Goal: Transaction & Acquisition: Purchase product/service

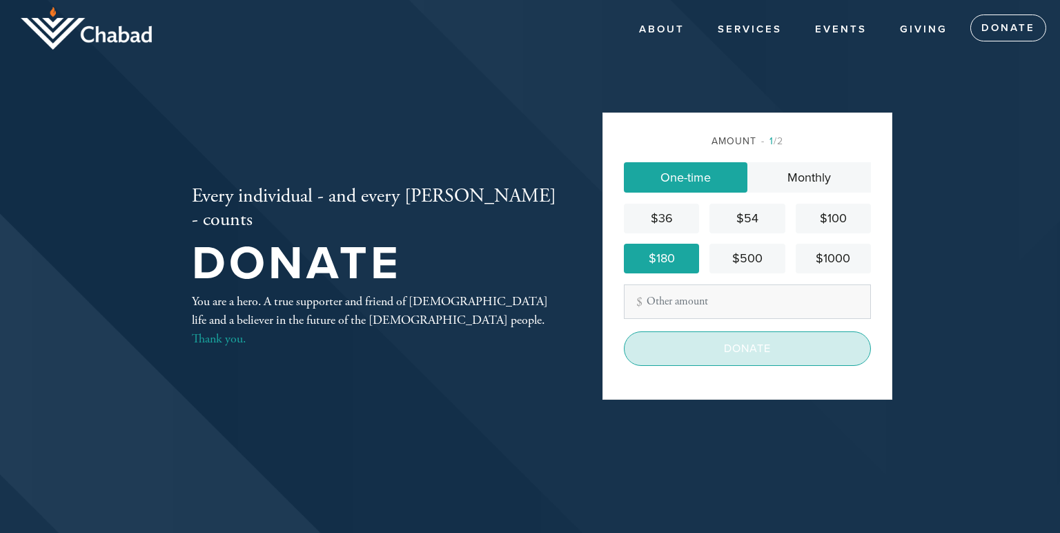
click at [752, 350] on input "Donate" at bounding box center [747, 348] width 247 height 35
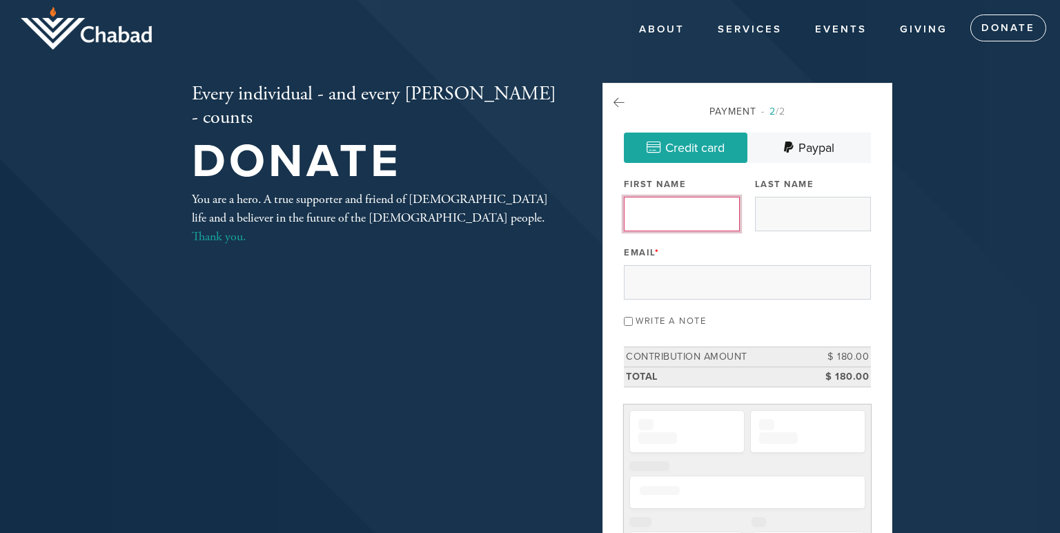
click at [669, 216] on input "First Name" at bounding box center [682, 214] width 116 height 35
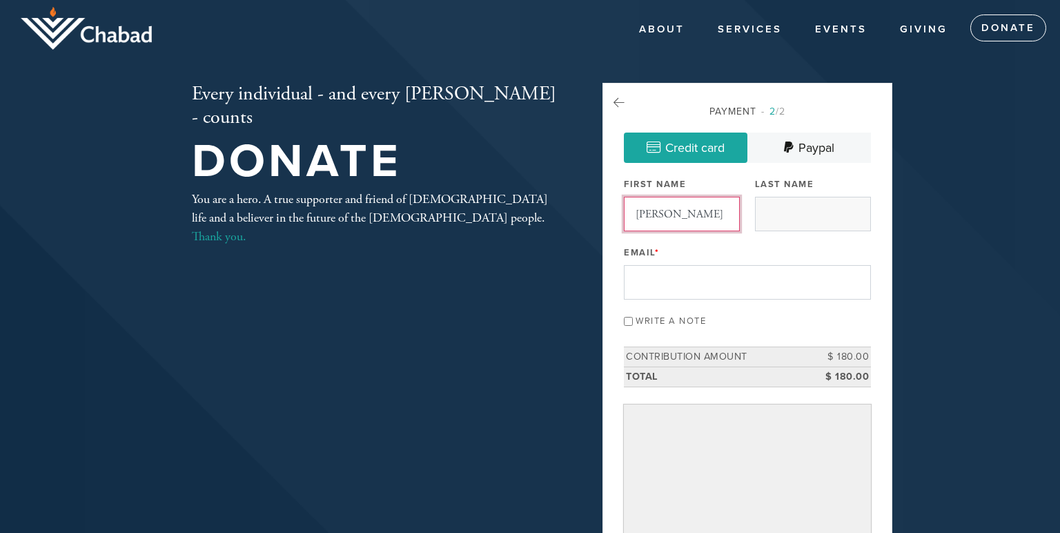
type input "[PERSON_NAME]"
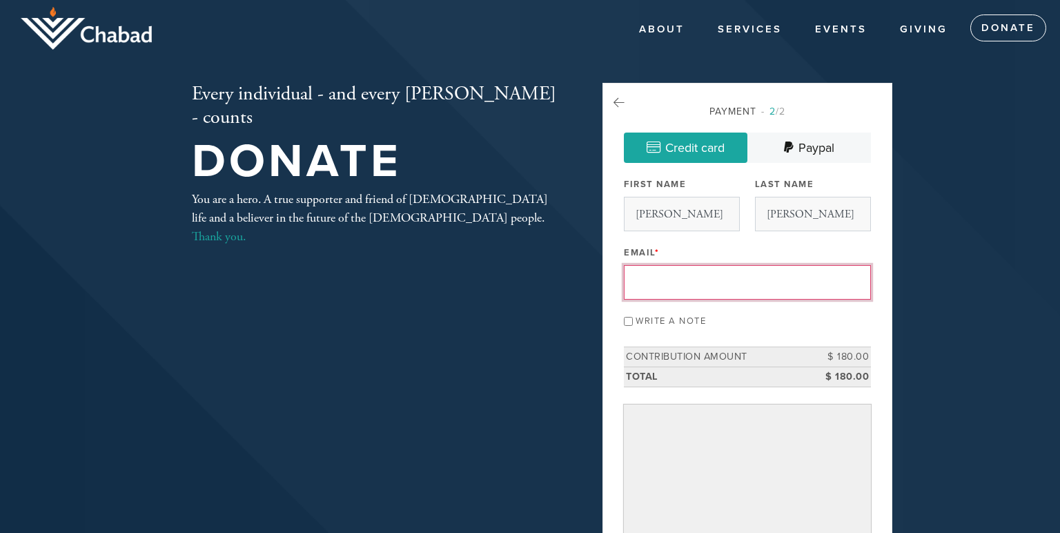
type input "[DOMAIN_NAME][EMAIL_ADDRESS][DOMAIN_NAME]"
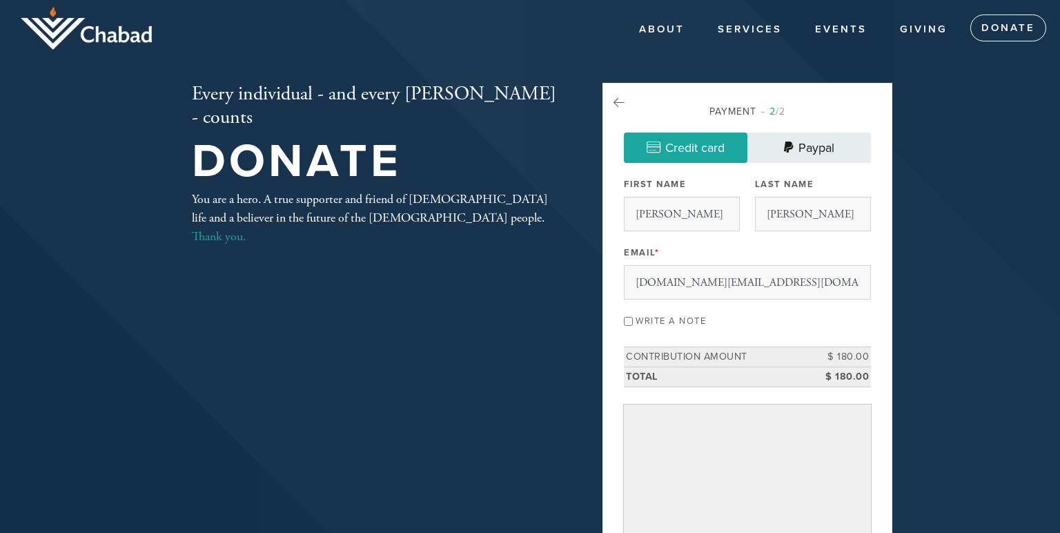
click at [819, 141] on link "Paypal" at bounding box center [809, 148] width 124 height 30
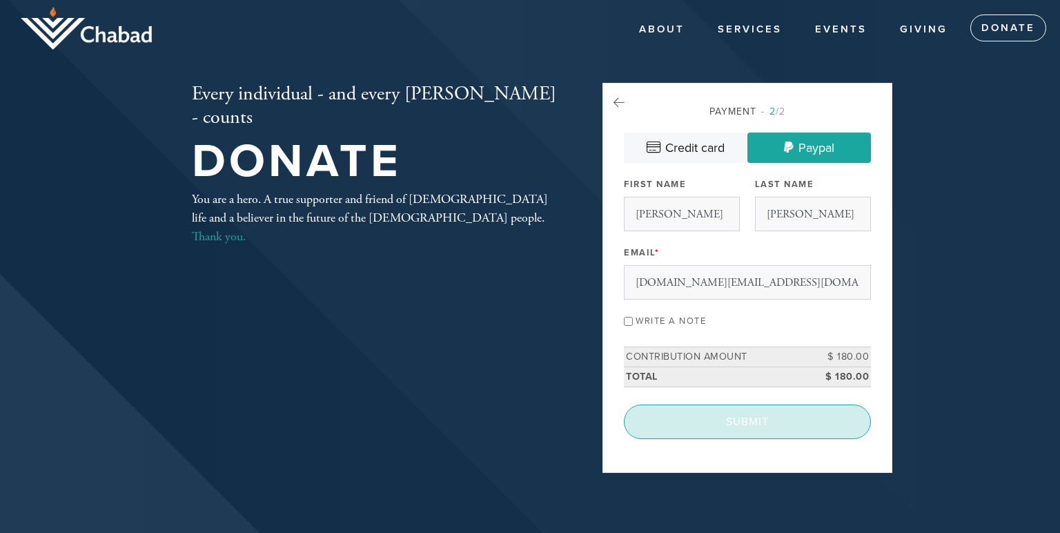
click at [751, 422] on input "Submit" at bounding box center [747, 421] width 247 height 35
